Goal: Information Seeking & Learning: Learn about a topic

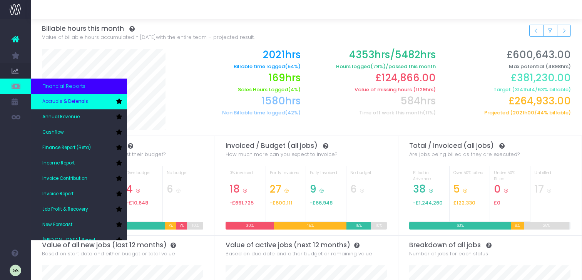
click at [67, 100] on span "Accruals & Deferrals" at bounding box center [65, 101] width 46 height 7
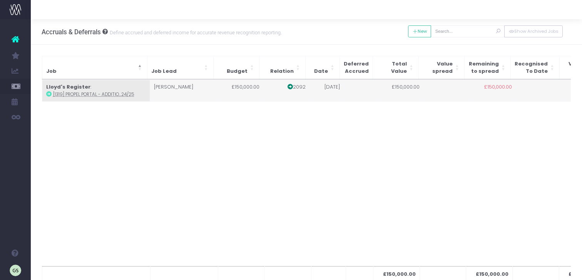
click at [49, 94] on icon at bounding box center [48, 93] width 5 height 5
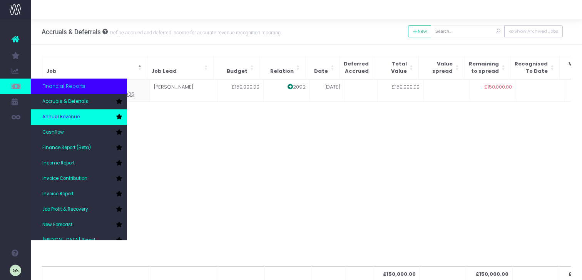
click at [68, 117] on span "Annual Revenue" at bounding box center [60, 117] width 37 height 7
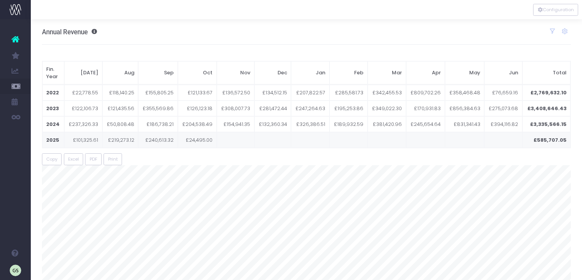
click at [53, 140] on td "2025" at bounding box center [53, 140] width 22 height 16
click at [87, 138] on span "£101,325.61" at bounding box center [85, 140] width 25 height 8
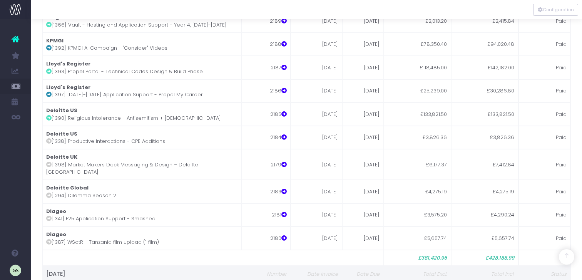
scroll to position [11155, 0]
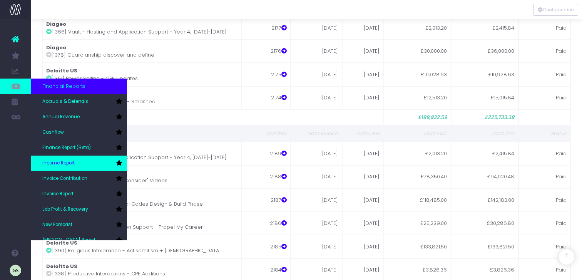
click at [73, 164] on span "Income Report" at bounding box center [58, 163] width 32 height 7
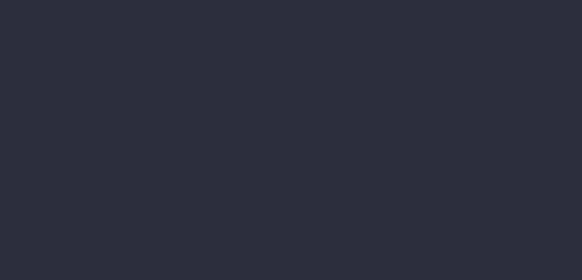
select select "job"
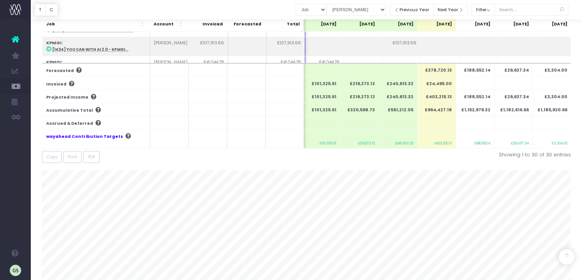
scroll to position [207, 0]
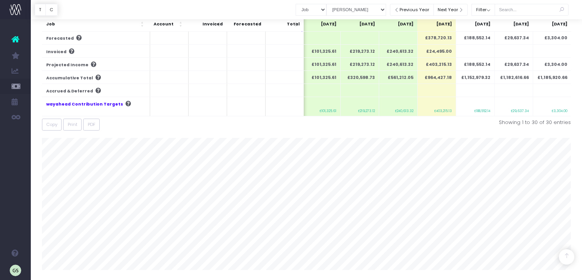
click at [363, 77] on th "£320,598.73" at bounding box center [359, 77] width 38 height 13
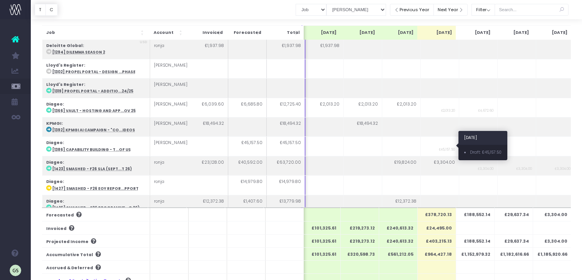
scroll to position [0, 0]
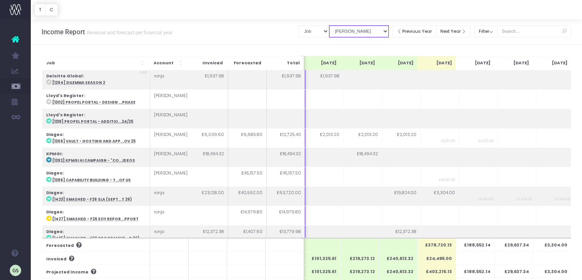
click at [364, 32] on select "View Mode Billings Revenue Recognition" at bounding box center [359, 31] width 60 height 12
select select "revrec"
click at [336, 25] on select "View Mode Billings Revenue Recognition" at bounding box center [359, 31] width 60 height 12
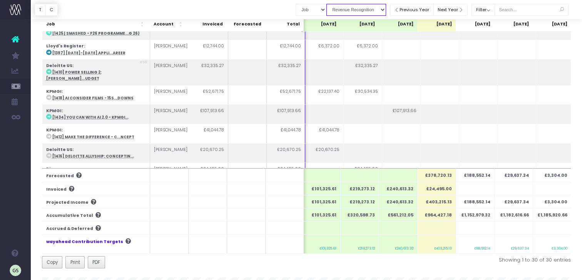
scroll to position [63, 0]
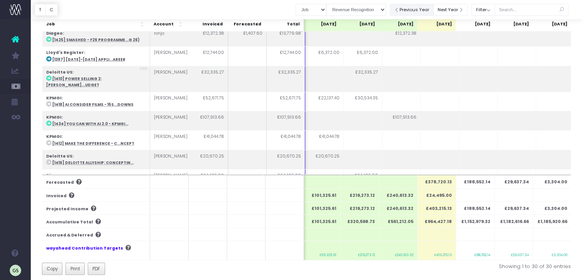
click at [430, 12] on button "Previous Year" at bounding box center [412, 10] width 44 height 12
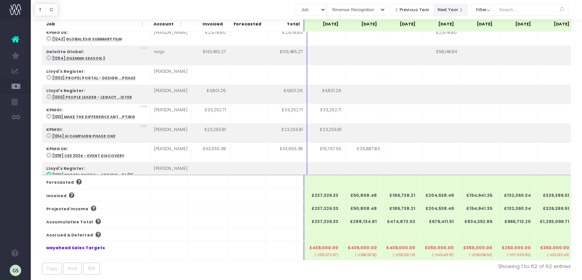
click at [454, 10] on button "Next Year" at bounding box center [450, 10] width 35 height 12
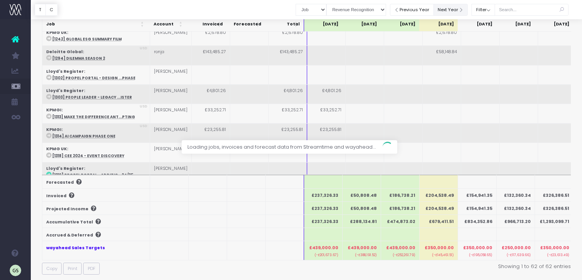
scroll to position [63, 0]
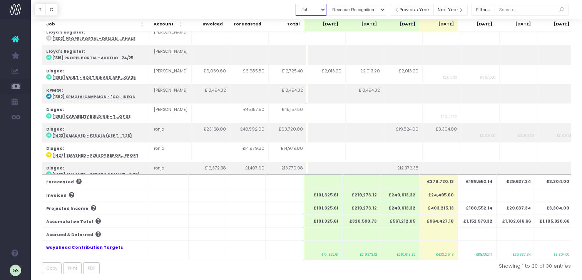
click at [317, 10] on select "Summary by Job Client Job Lead Job Type Branch" at bounding box center [310, 10] width 31 height 12
select select "companyName"
click at [302, 4] on select "Summary by Job Client Job Lead Job Type Branch" at bounding box center [310, 10] width 31 height 12
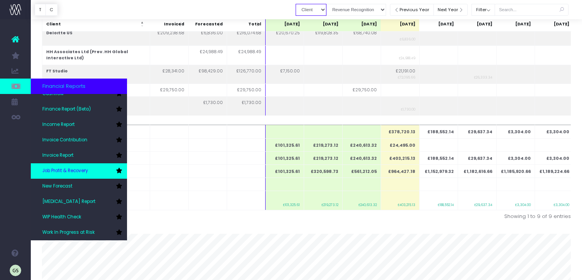
scroll to position [120, 0]
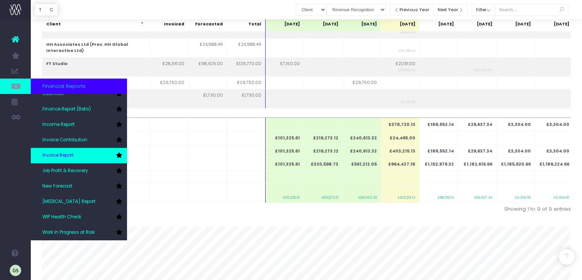
click at [73, 154] on span "Invoice Report" at bounding box center [57, 155] width 31 height 7
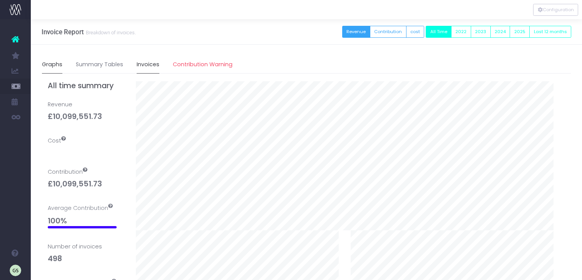
click at [152, 65] on link "Invoices" at bounding box center [148, 65] width 23 height 18
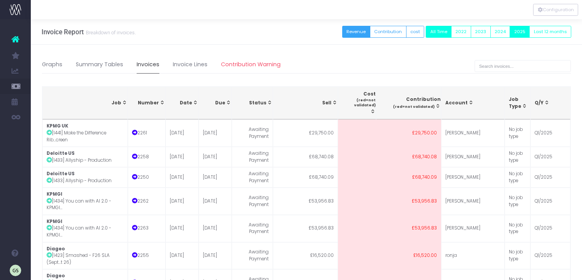
click at [519, 32] on button "2025" at bounding box center [519, 32] width 20 height 12
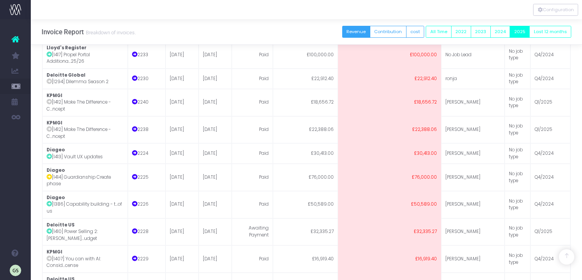
scroll to position [530, 0]
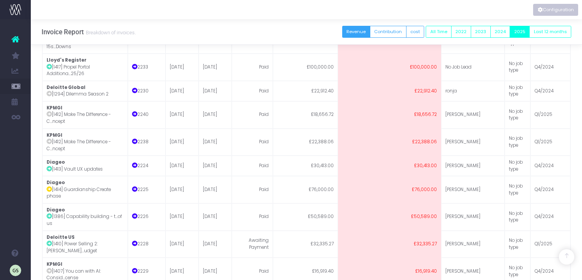
click at [556, 9] on button "Configuration" at bounding box center [555, 10] width 45 height 12
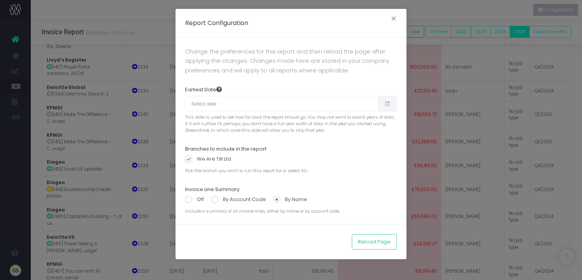
type input "[DATE]"
click at [394, 17] on button "×" at bounding box center [394, 19] width 16 height 12
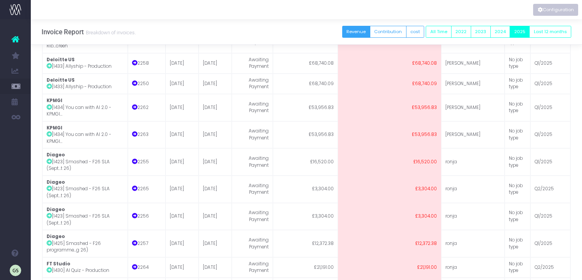
scroll to position [0, 0]
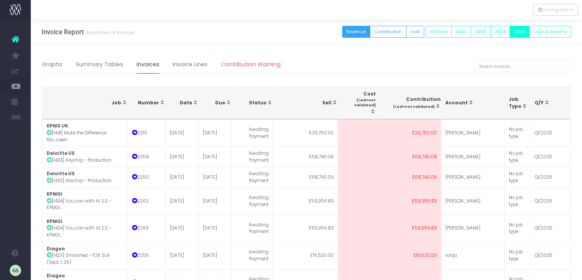
click at [184, 103] on div "Date" at bounding box center [184, 103] width 28 height 7
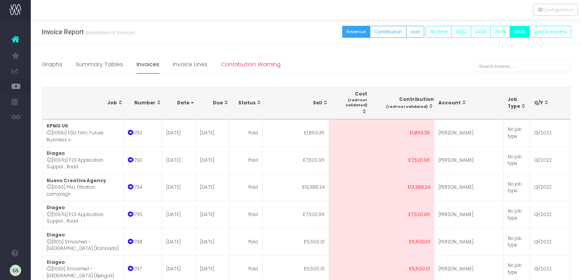
click at [174, 104] on div "Date" at bounding box center [180, 103] width 29 height 7
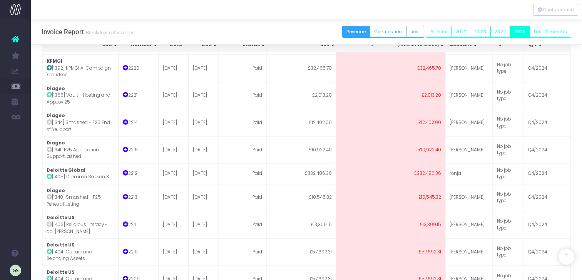
scroll to position [1184, 0]
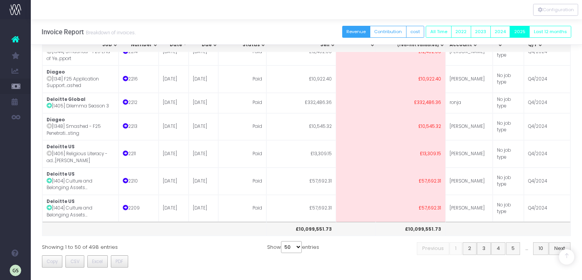
click at [297, 244] on select "25 50 100 200 500" at bounding box center [291, 247] width 21 height 12
select select "500"
click at [282, 253] on select "25 50 100 200 500" at bounding box center [291, 247] width 21 height 12
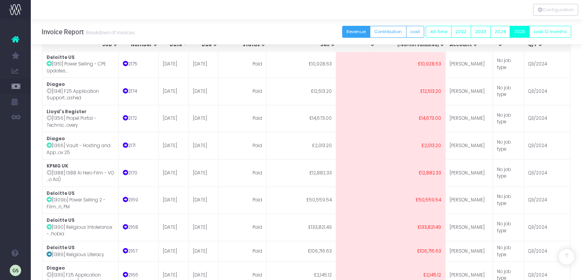
scroll to position [2148, 0]
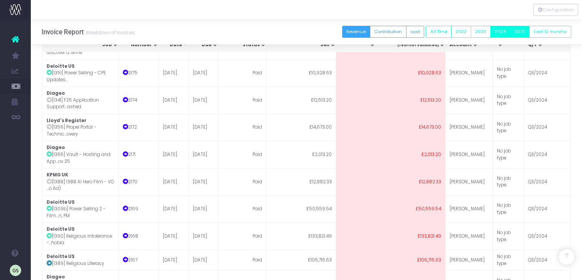
click at [499, 32] on button "2024" at bounding box center [500, 32] width 20 height 12
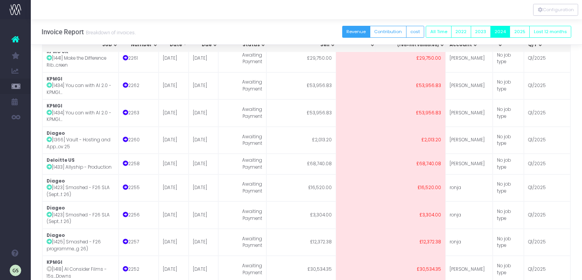
scroll to position [0, 0]
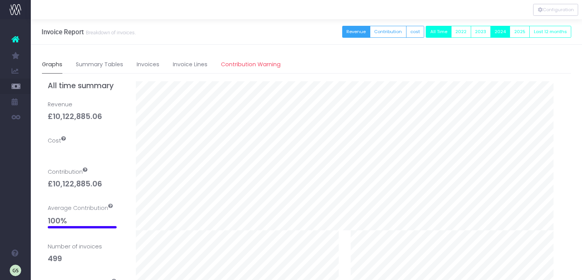
click at [502, 31] on button "2024" at bounding box center [500, 32] width 20 height 12
click at [153, 66] on link "Invoices" at bounding box center [148, 65] width 23 height 18
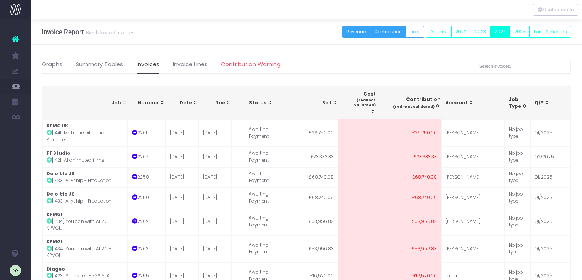
click at [391, 32] on button "Contribution" at bounding box center [388, 32] width 37 height 12
